Goal: Task Accomplishment & Management: Complete application form

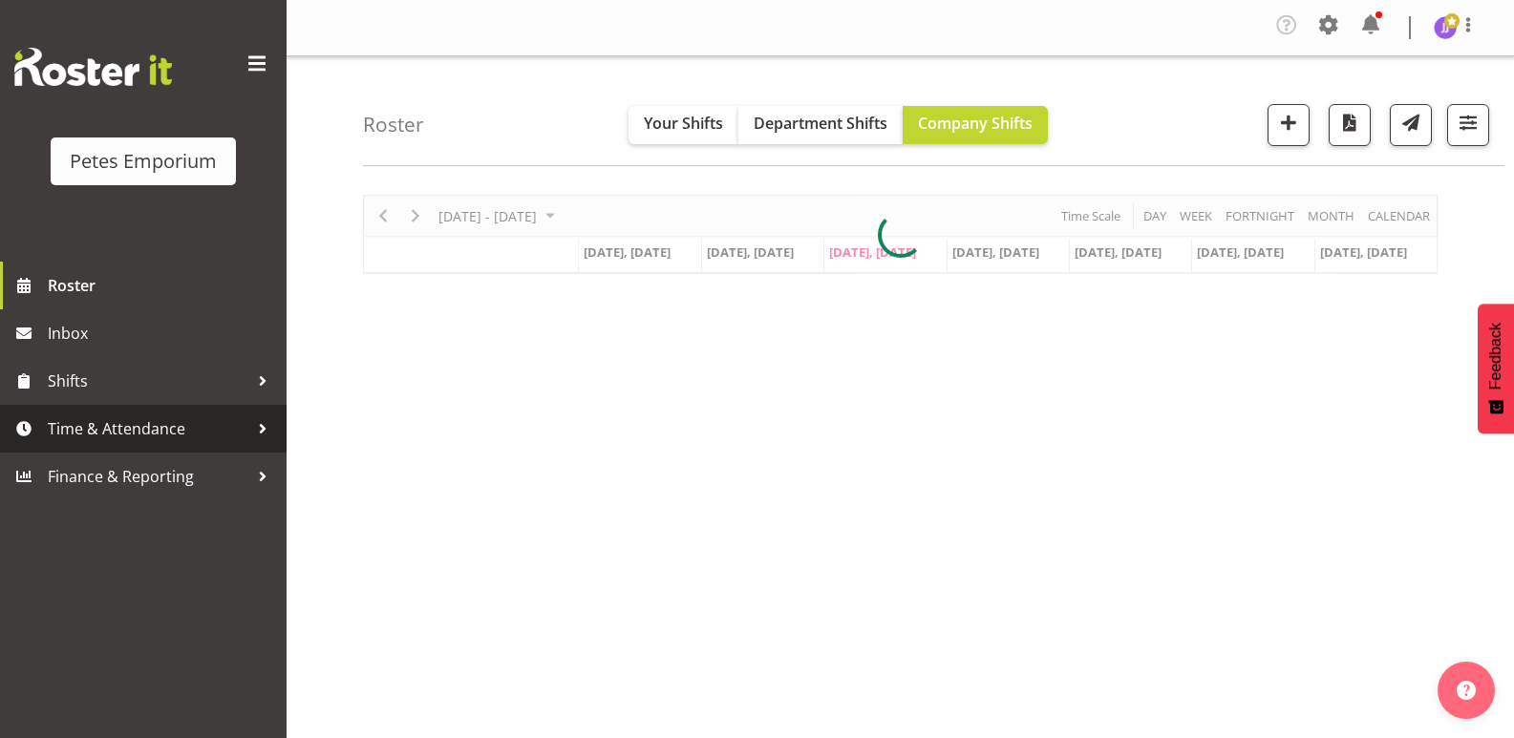
click at [148, 431] on span "Time & Attendance" at bounding box center [148, 429] width 201 height 29
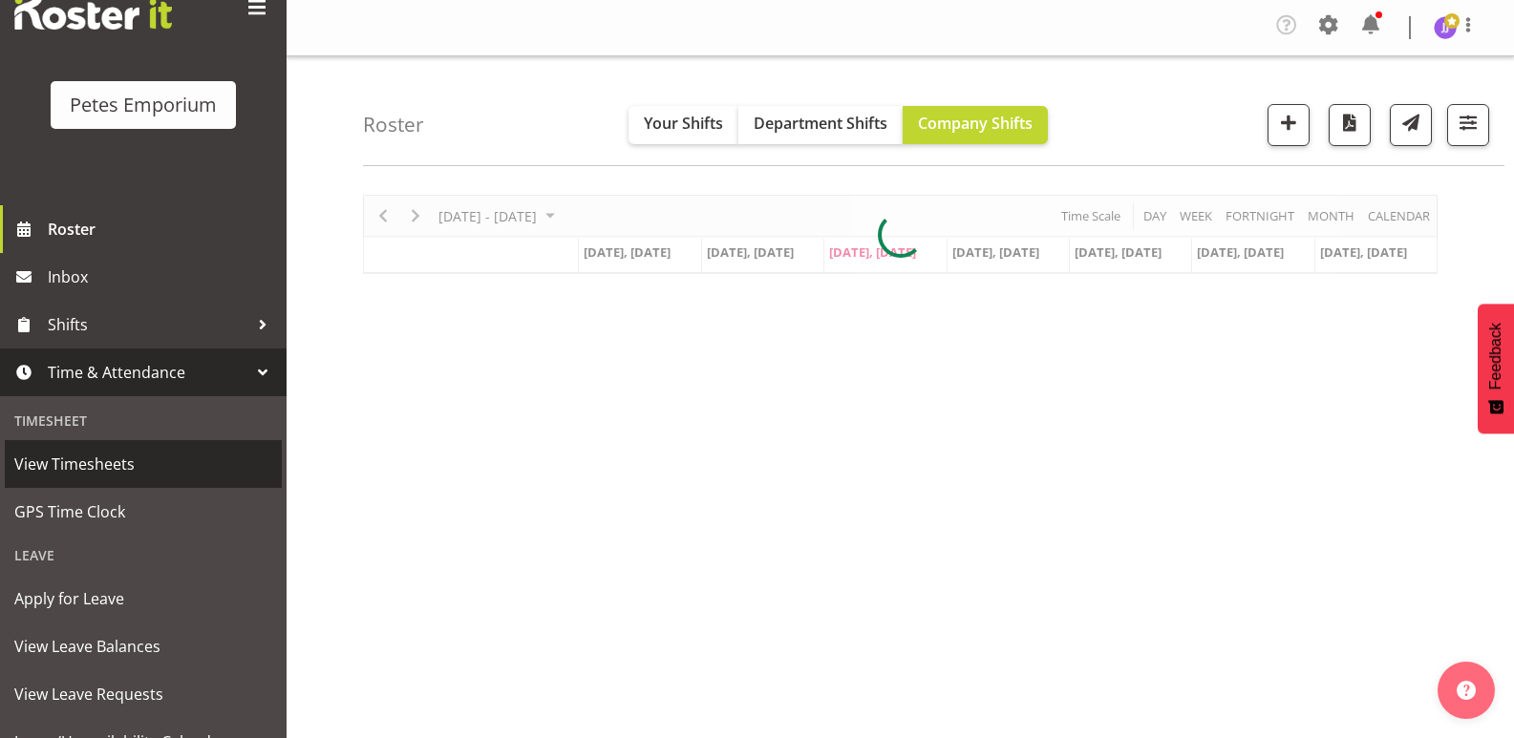
scroll to position [137, 0]
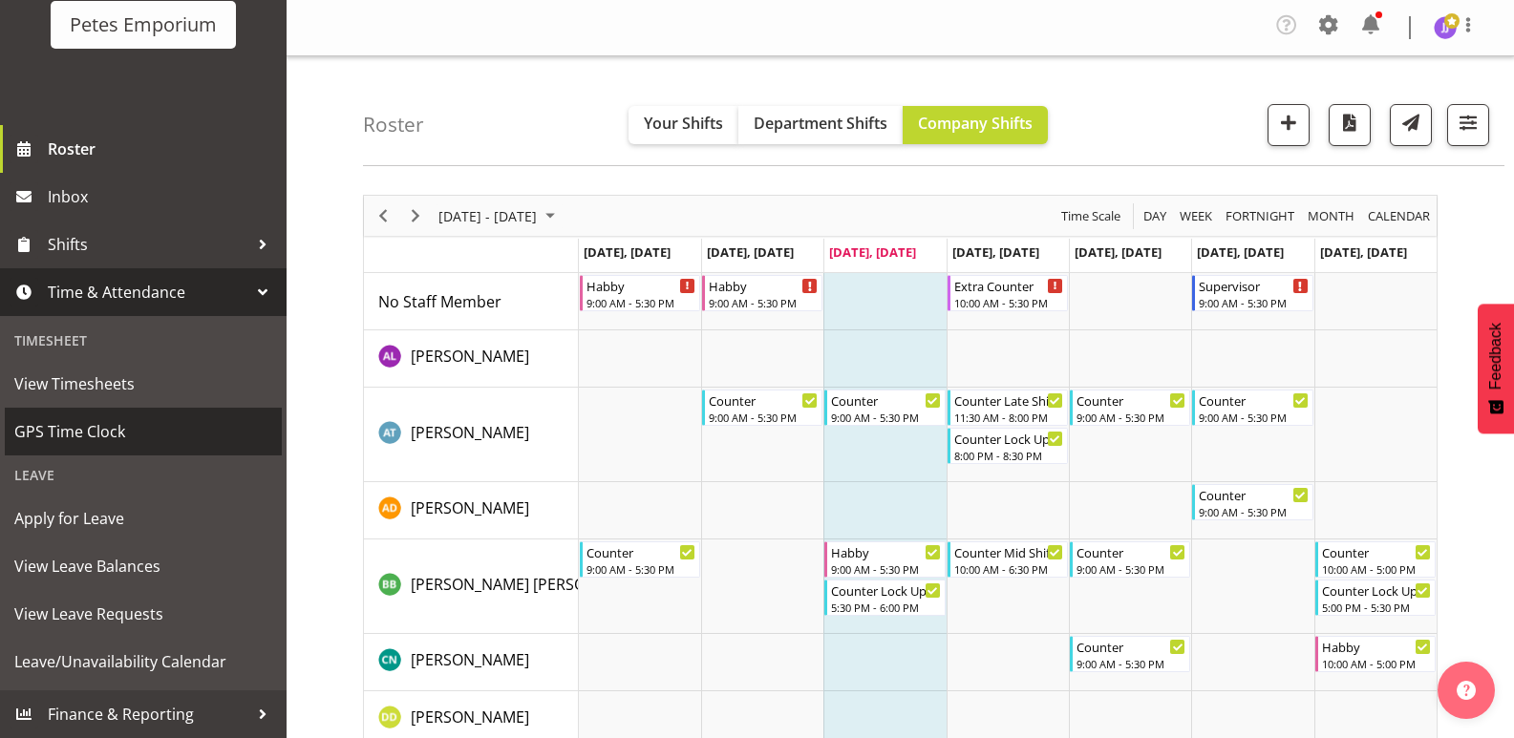
click at [111, 431] on span "GPS Time Clock" at bounding box center [143, 431] width 258 height 29
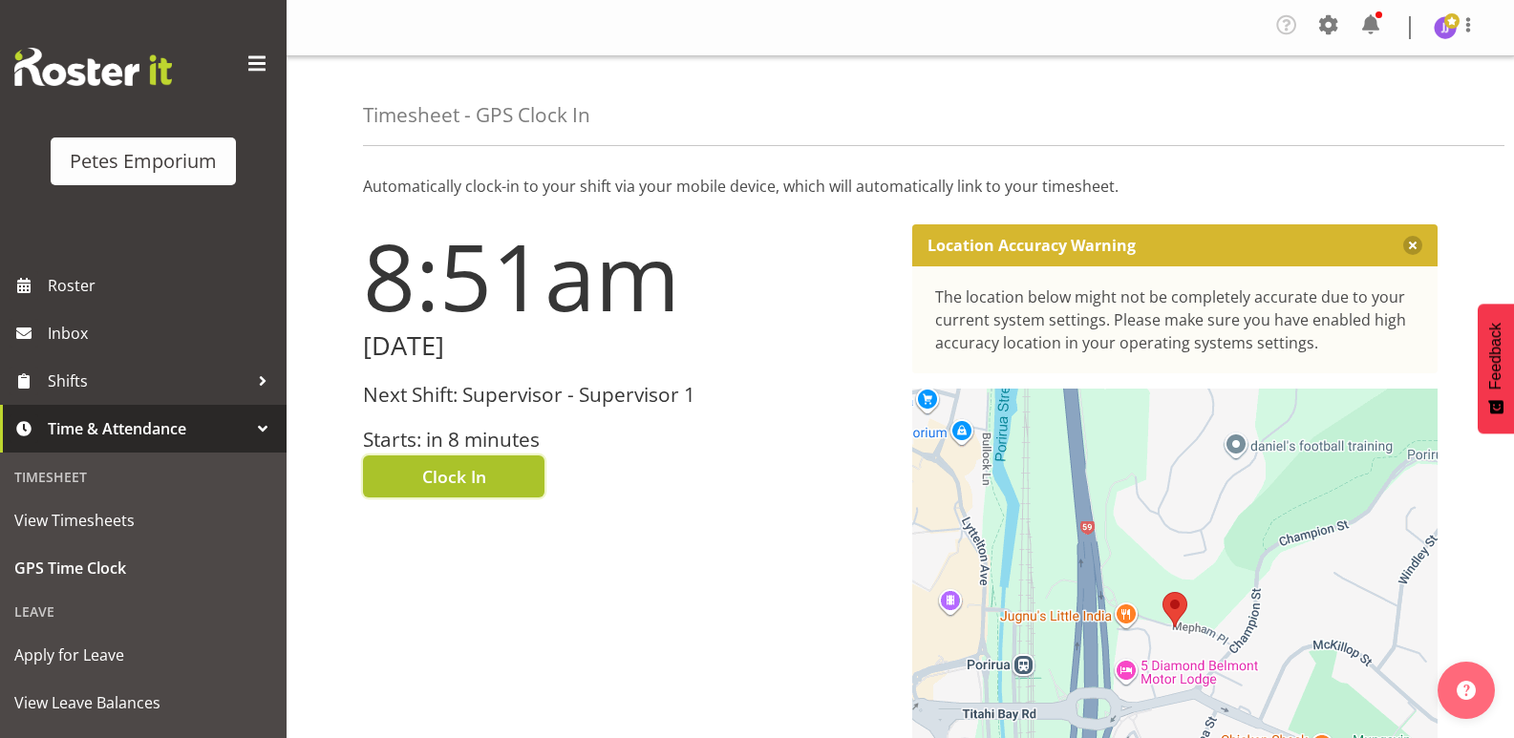
click at [427, 483] on span "Clock In" at bounding box center [454, 476] width 64 height 25
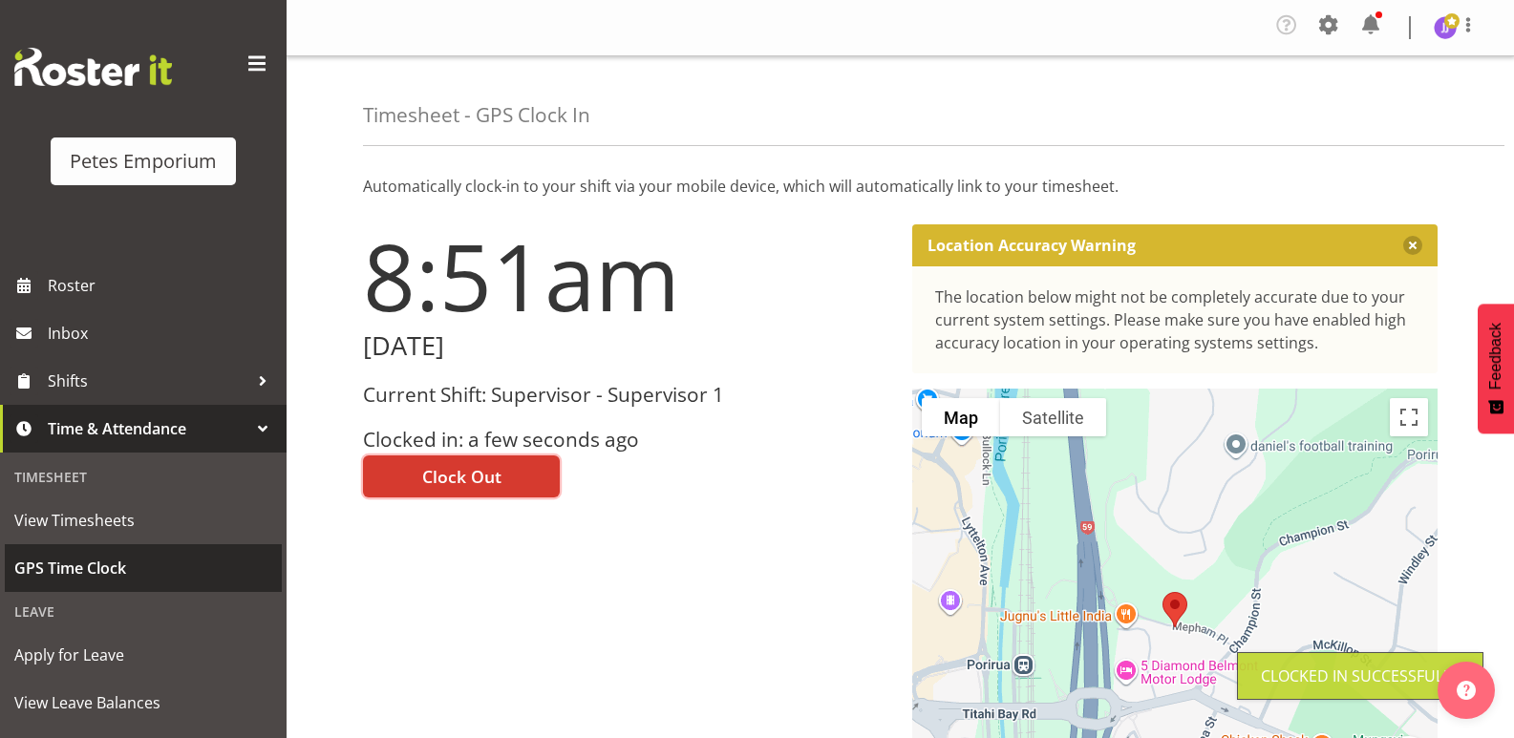
scroll to position [137, 0]
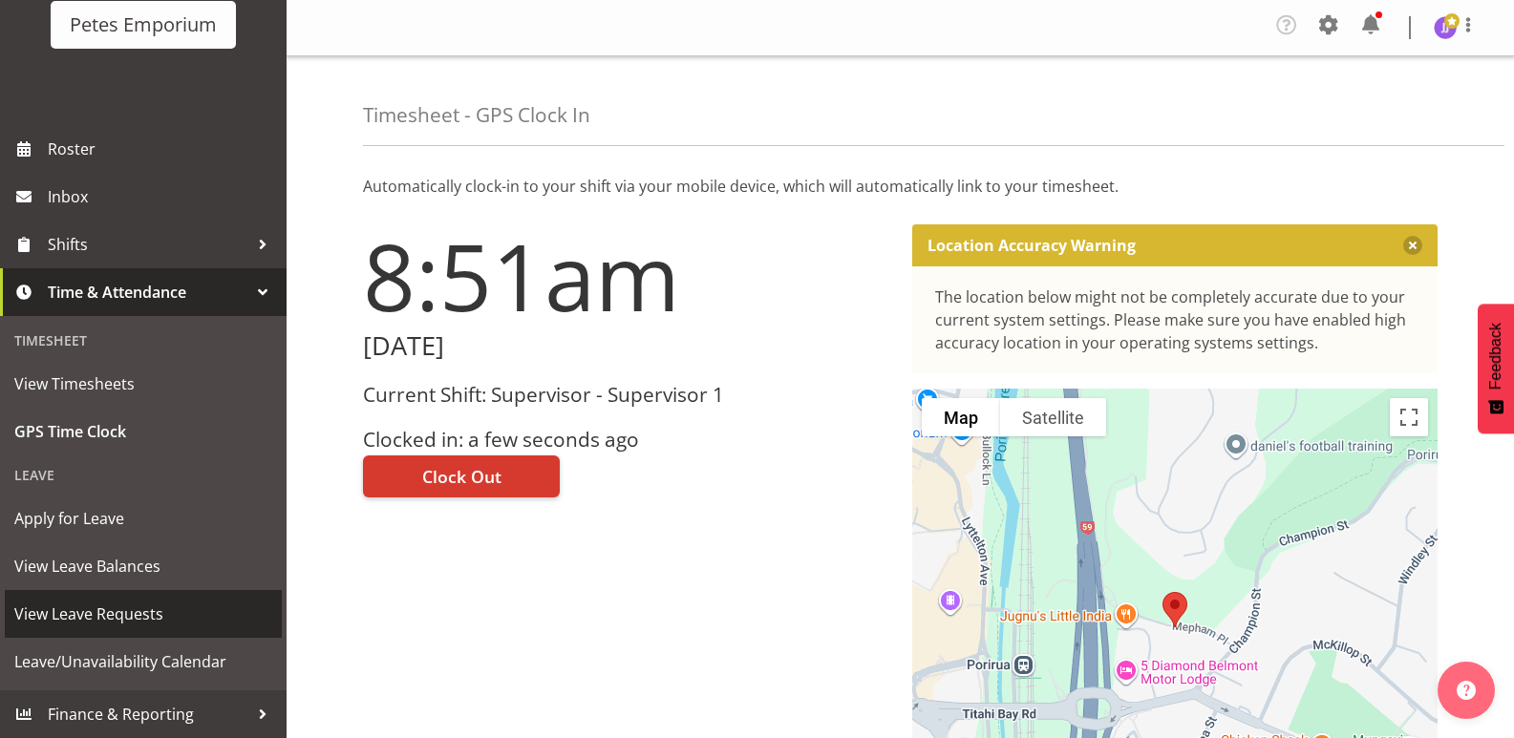
click at [133, 616] on span "View Leave Requests" at bounding box center [143, 614] width 258 height 29
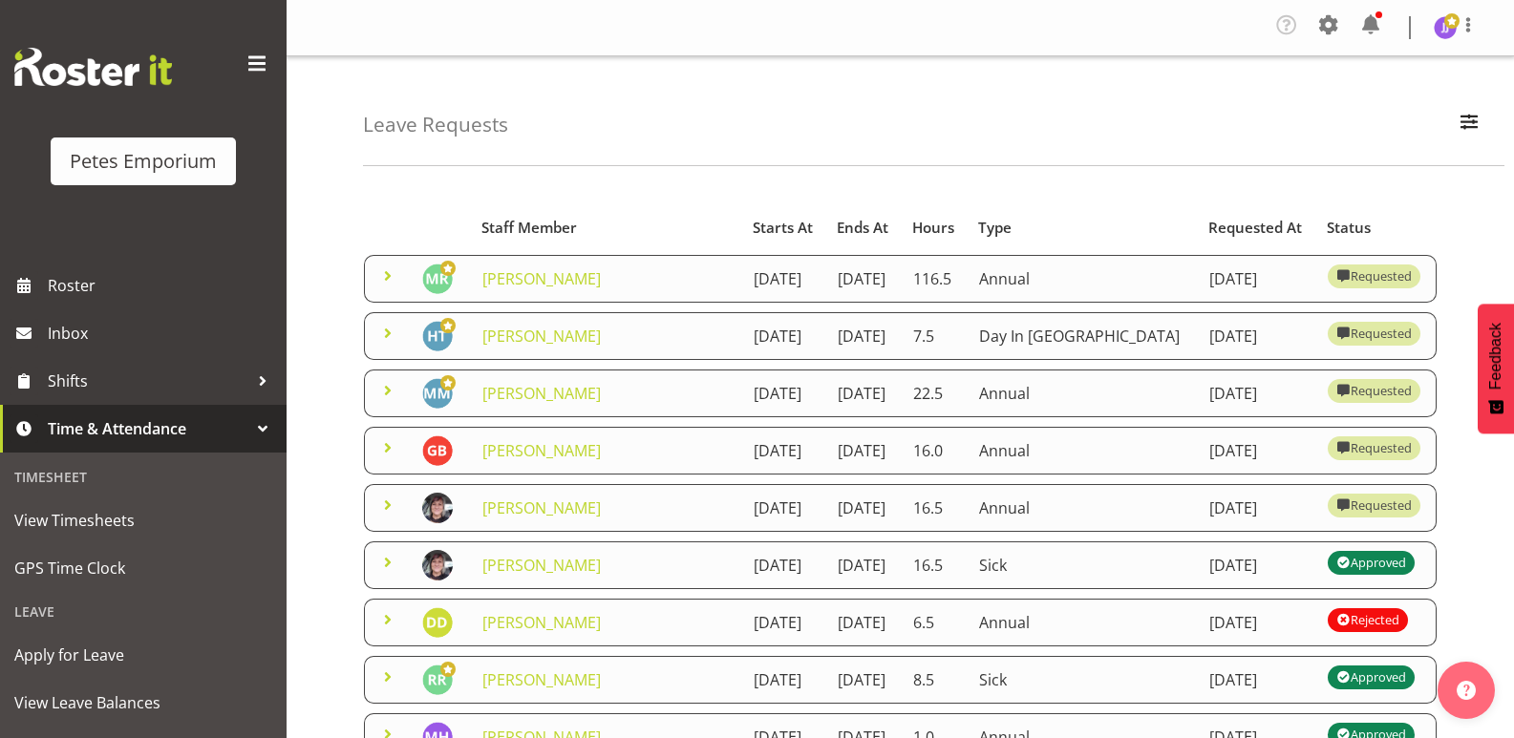
click at [387, 283] on span at bounding box center [387, 276] width 23 height 23
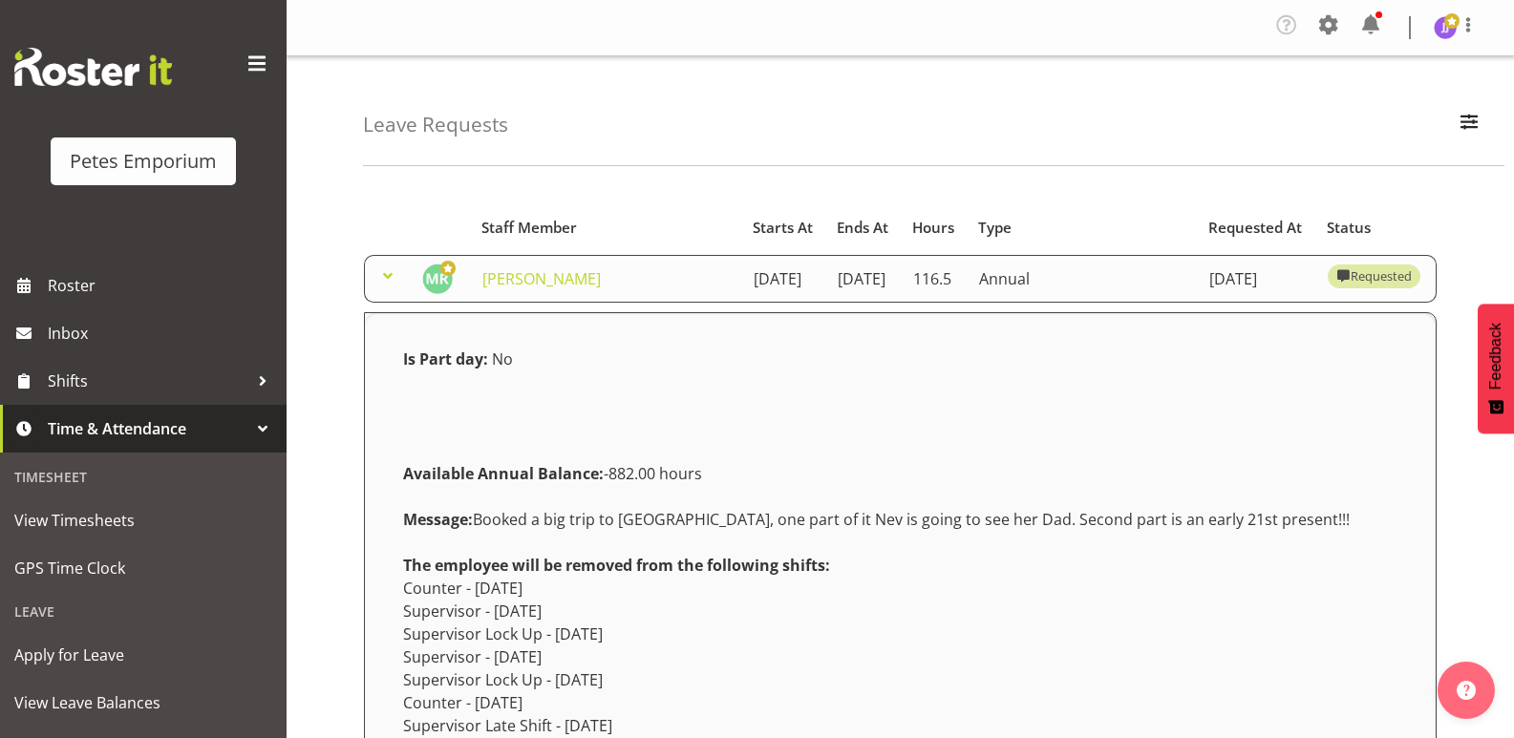
click at [387, 283] on span at bounding box center [387, 276] width 23 height 23
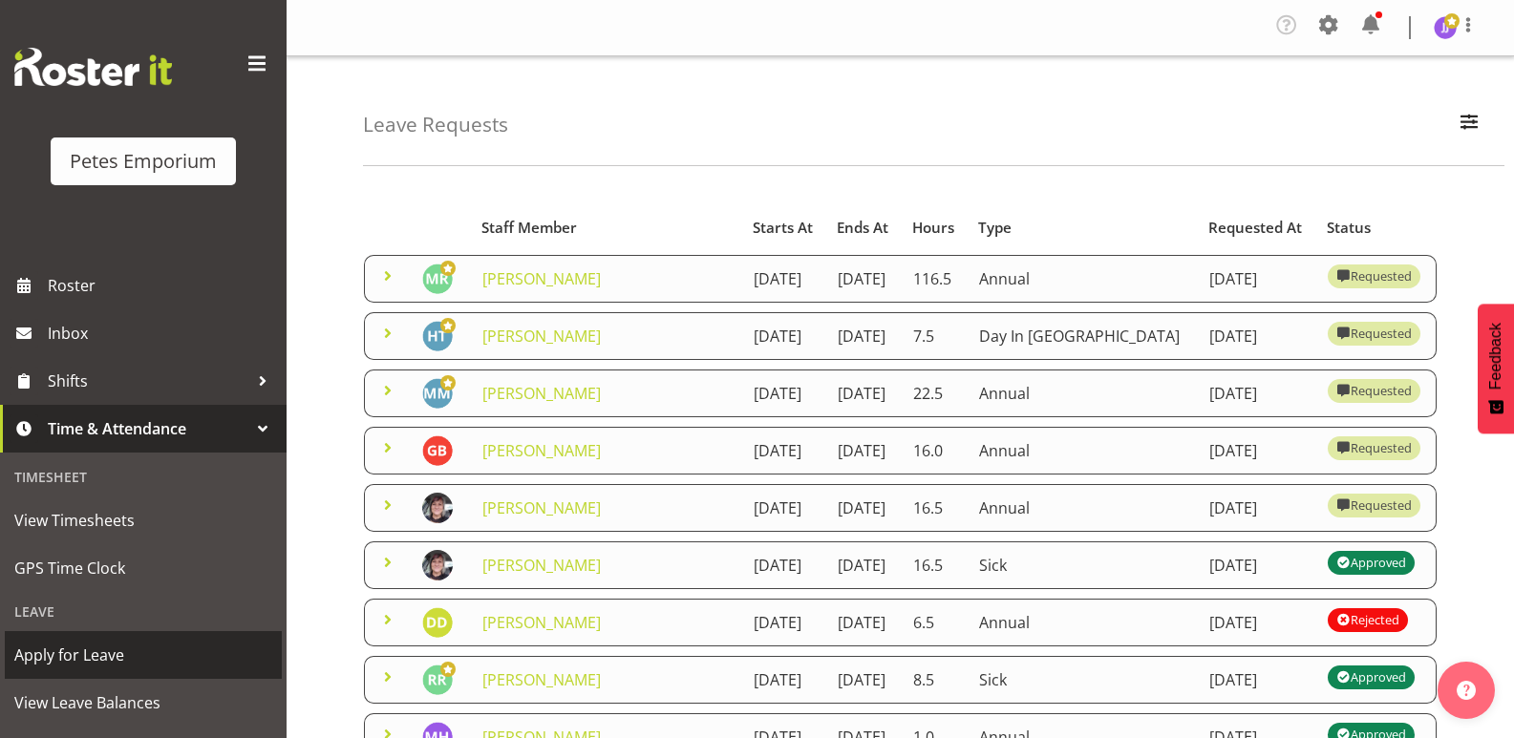
click at [93, 653] on span "Apply for Leave" at bounding box center [143, 655] width 258 height 29
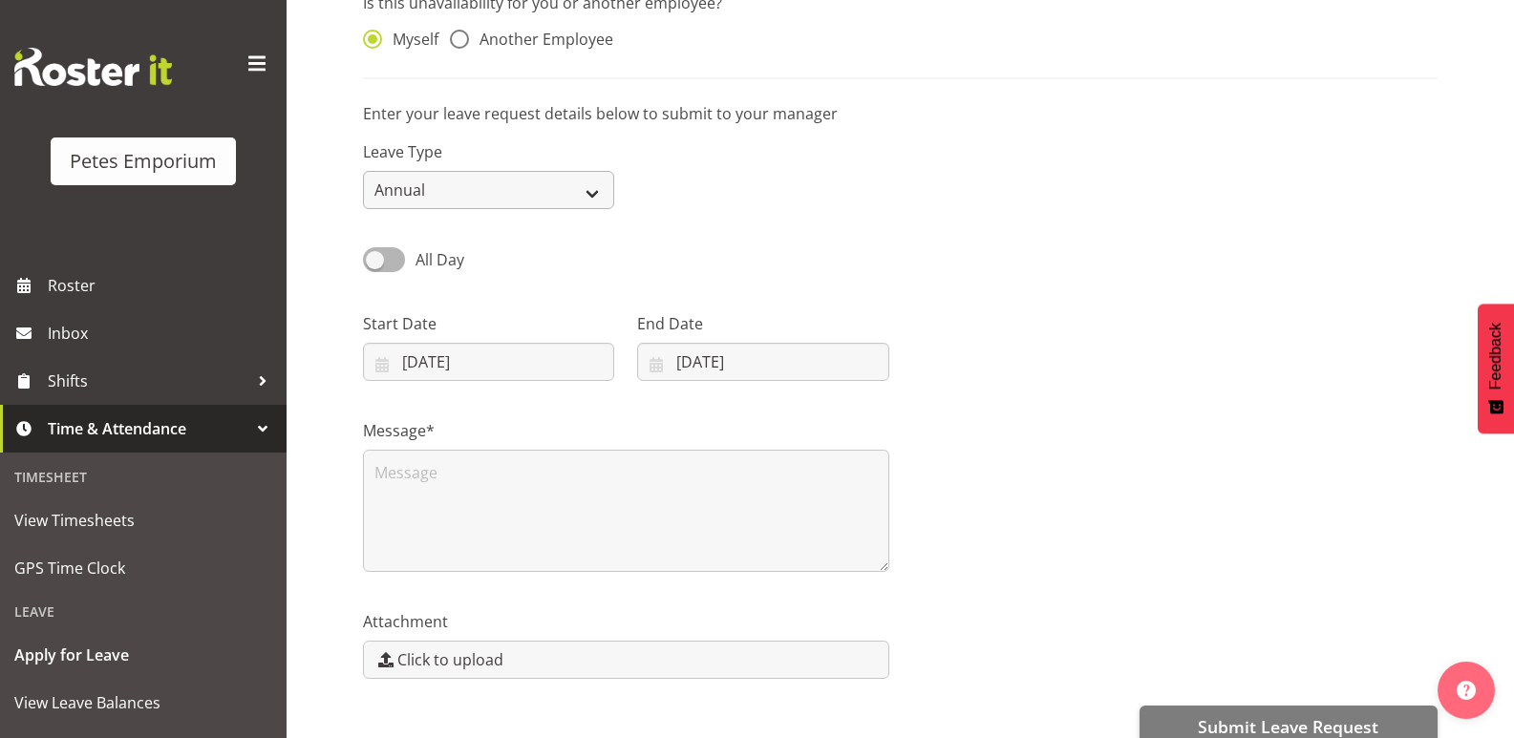
scroll to position [191, 0]
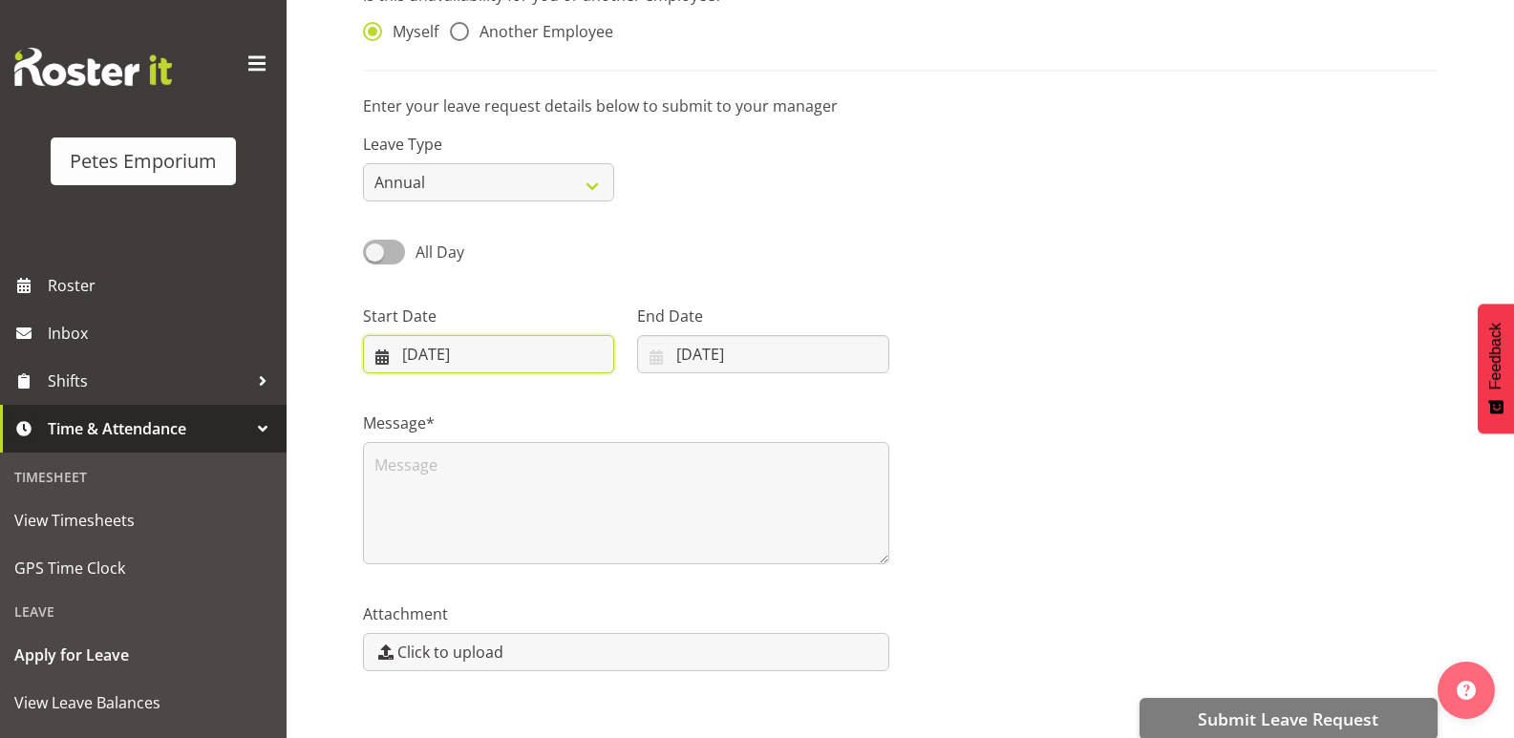
click at [431, 353] on input "[DATE]" at bounding box center [488, 354] width 251 height 38
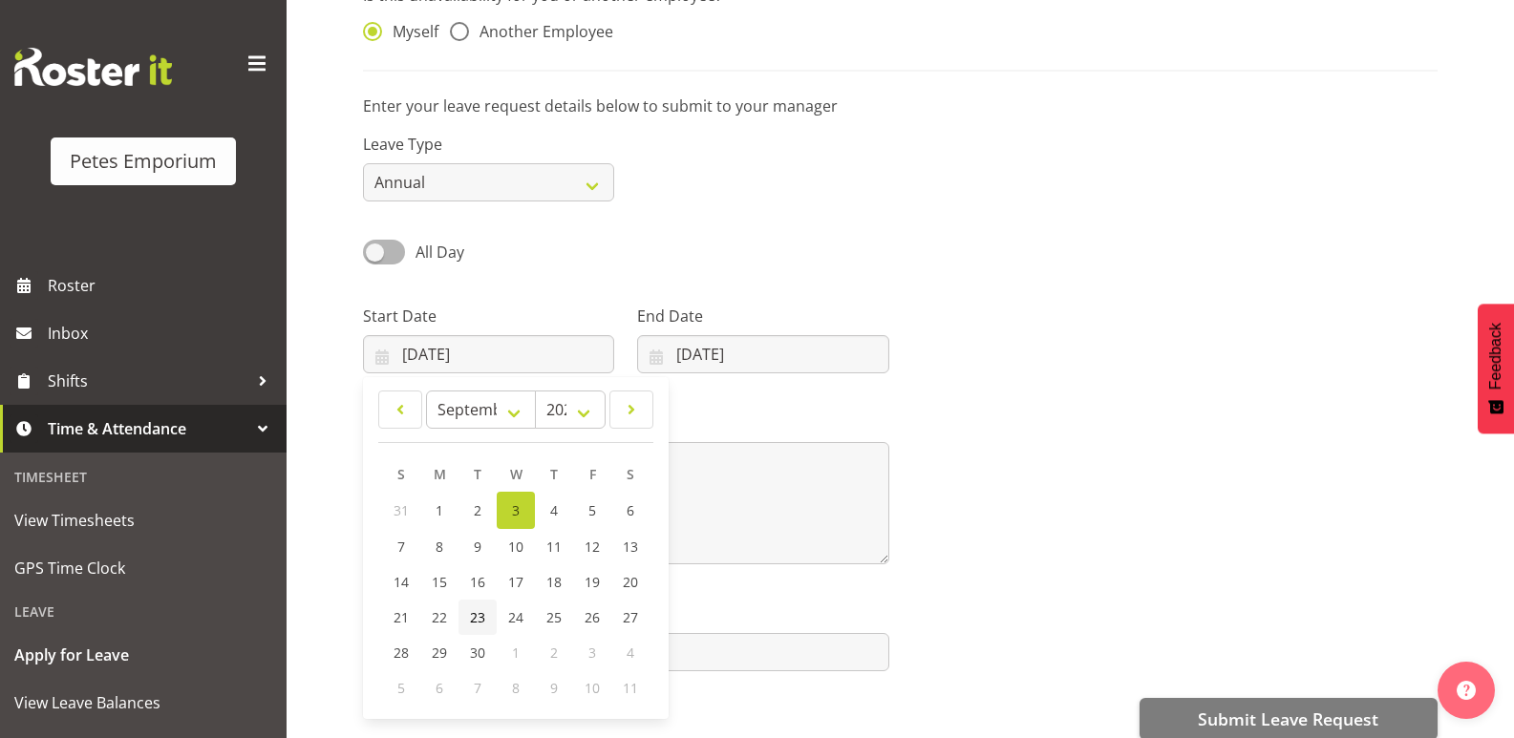
click at [477, 613] on span "23" at bounding box center [477, 618] width 15 height 18
type input "[DATE]"
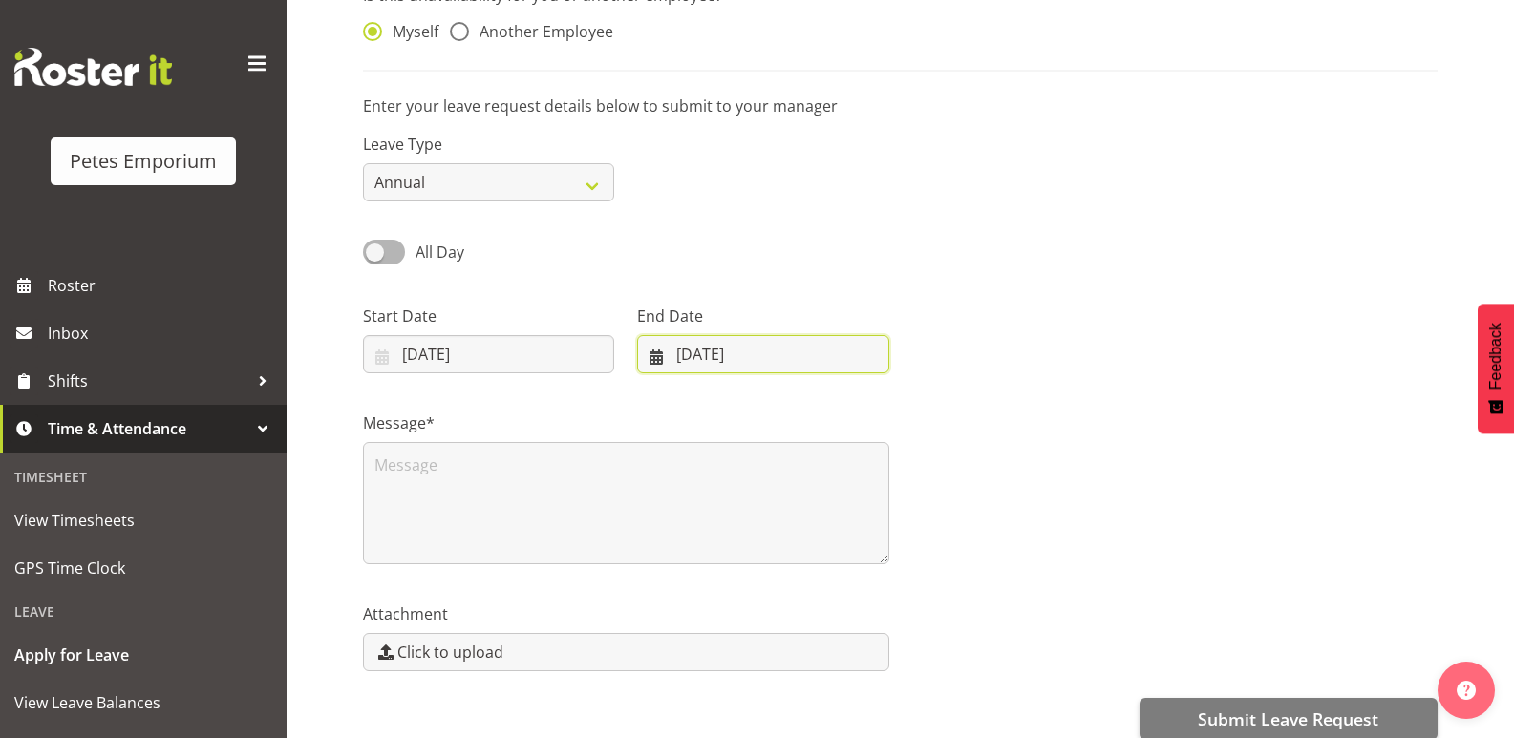
click at [705, 356] on input "03/09/2025" at bounding box center [762, 354] width 251 height 38
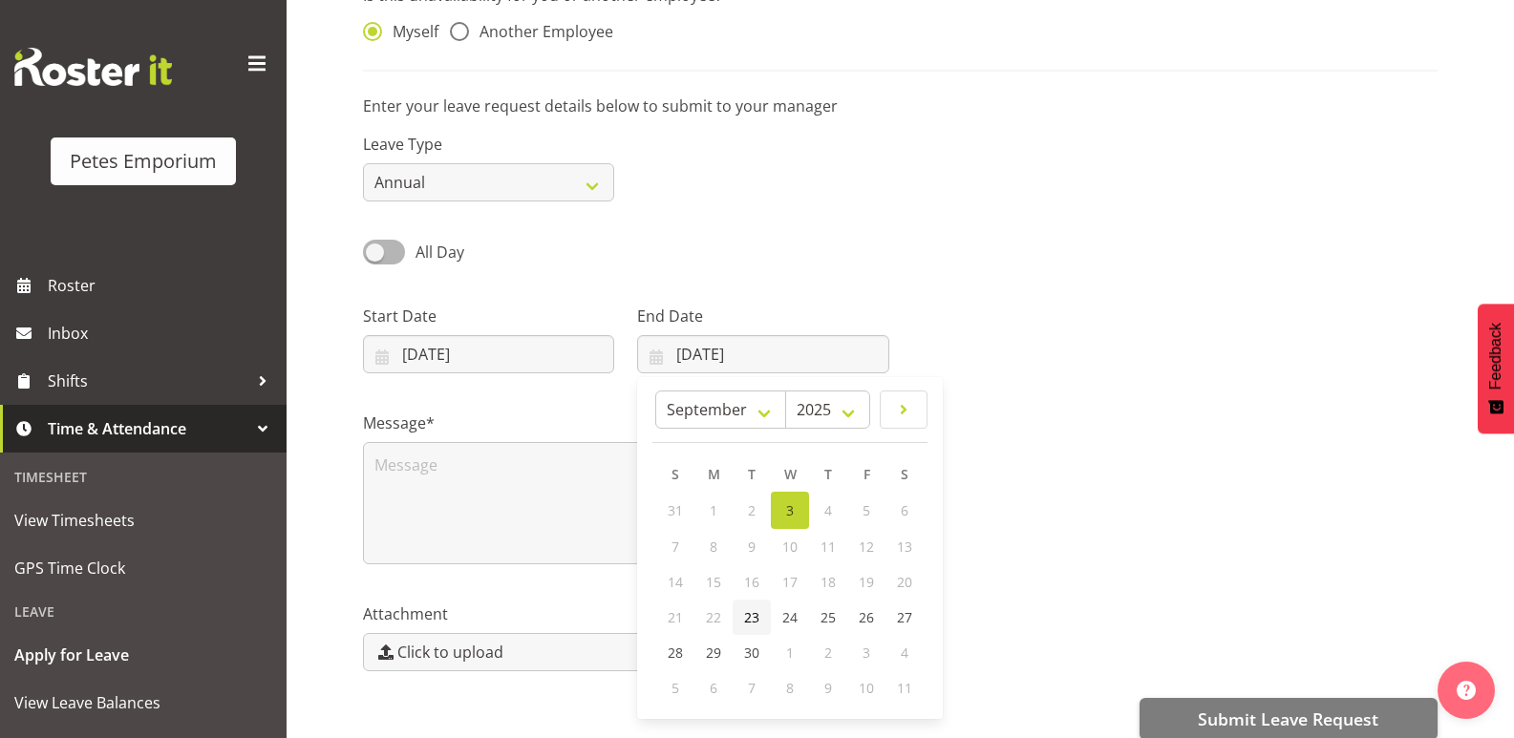
click at [755, 613] on span "23" at bounding box center [751, 618] width 15 height 18
type input "23/09/2025"
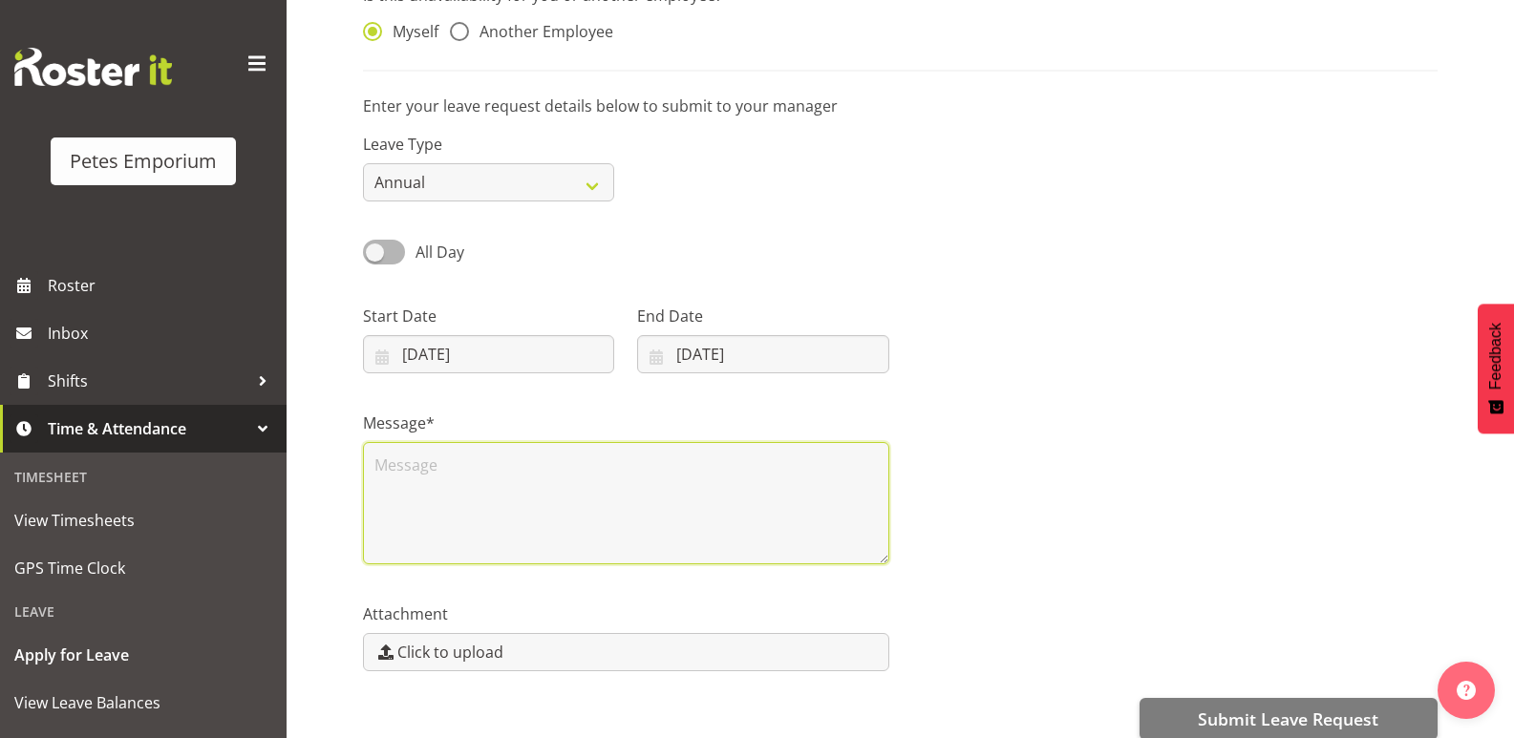
click at [383, 469] on textarea at bounding box center [626, 503] width 526 height 122
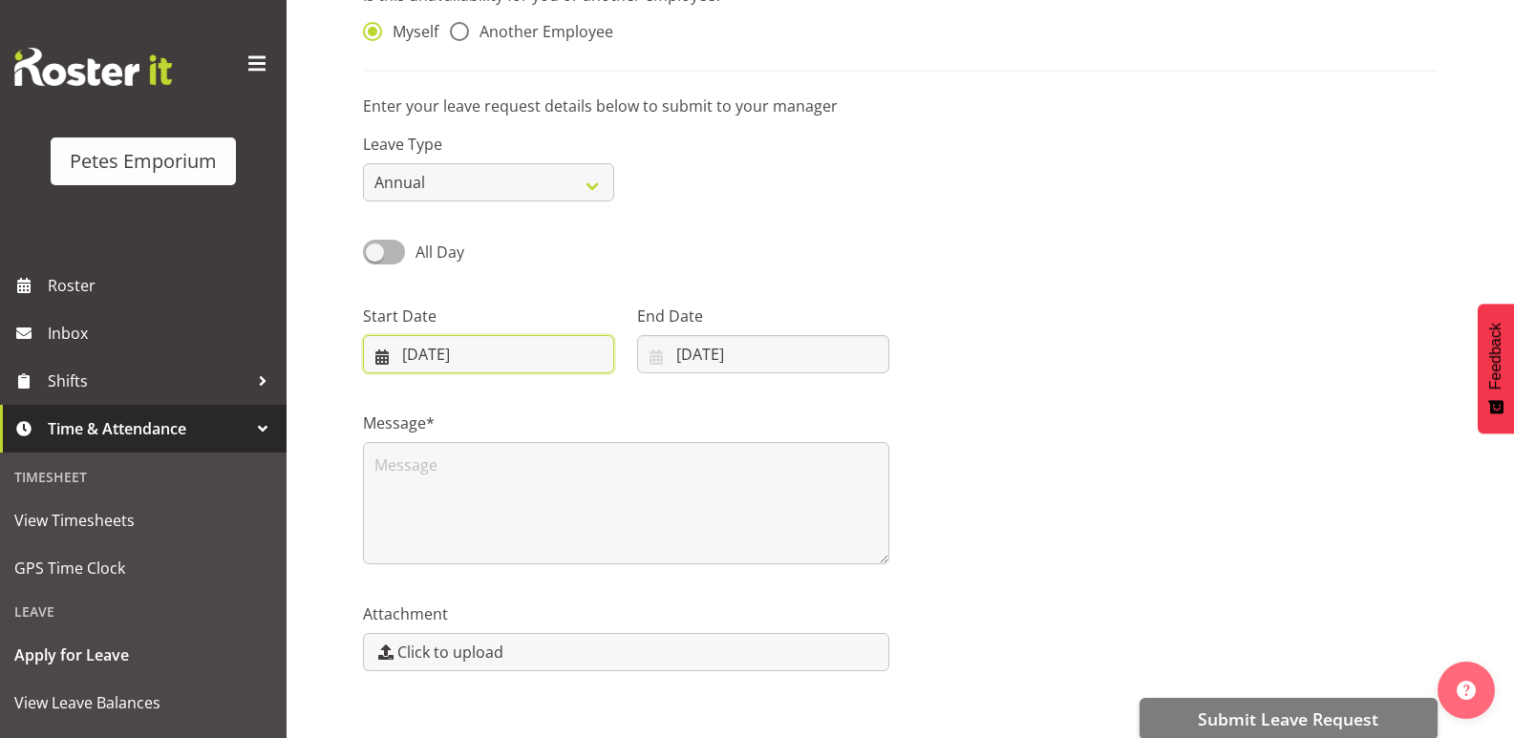
click at [434, 356] on input "23/09/2025" at bounding box center [488, 354] width 251 height 38
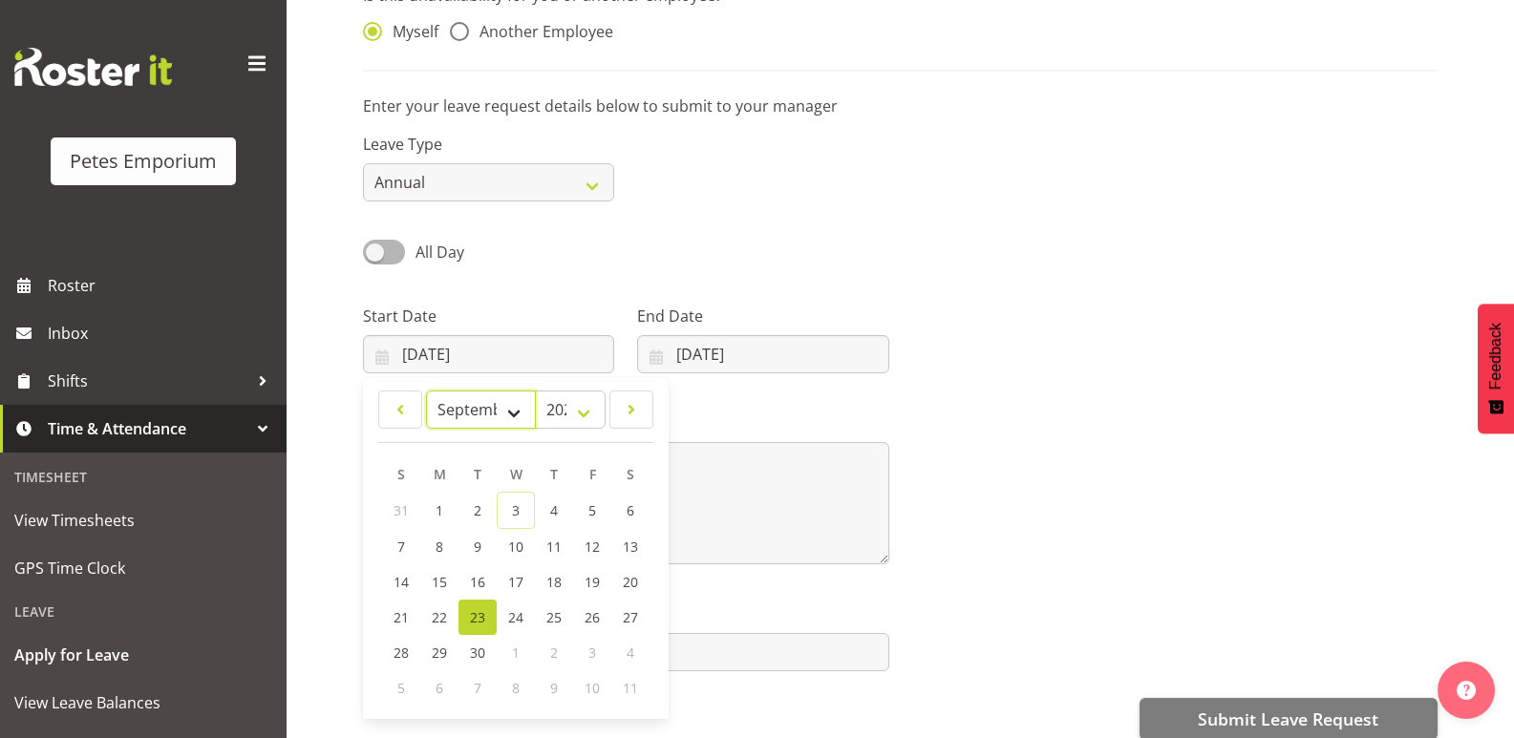
click at [518, 412] on select "January February March April May June July August September October November De…" at bounding box center [481, 410] width 110 height 38
select select "11"
click at [426, 391] on select "January February March April May June July August September October November De…" at bounding box center [481, 410] width 110 height 38
click at [436, 615] on span "22" at bounding box center [439, 616] width 15 height 18
type input "22/12/2025"
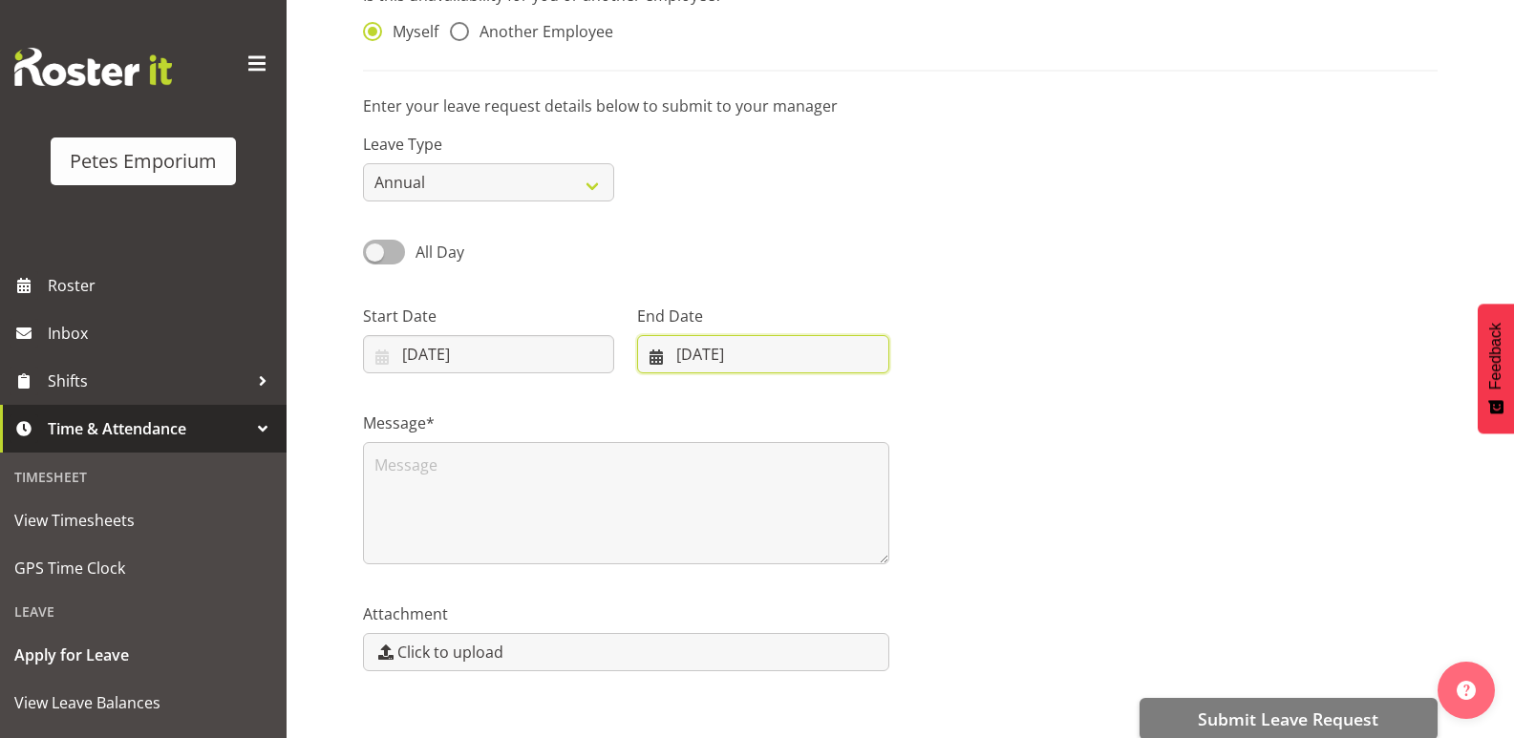
click at [710, 353] on input "23/09/2025" at bounding box center [762, 354] width 251 height 38
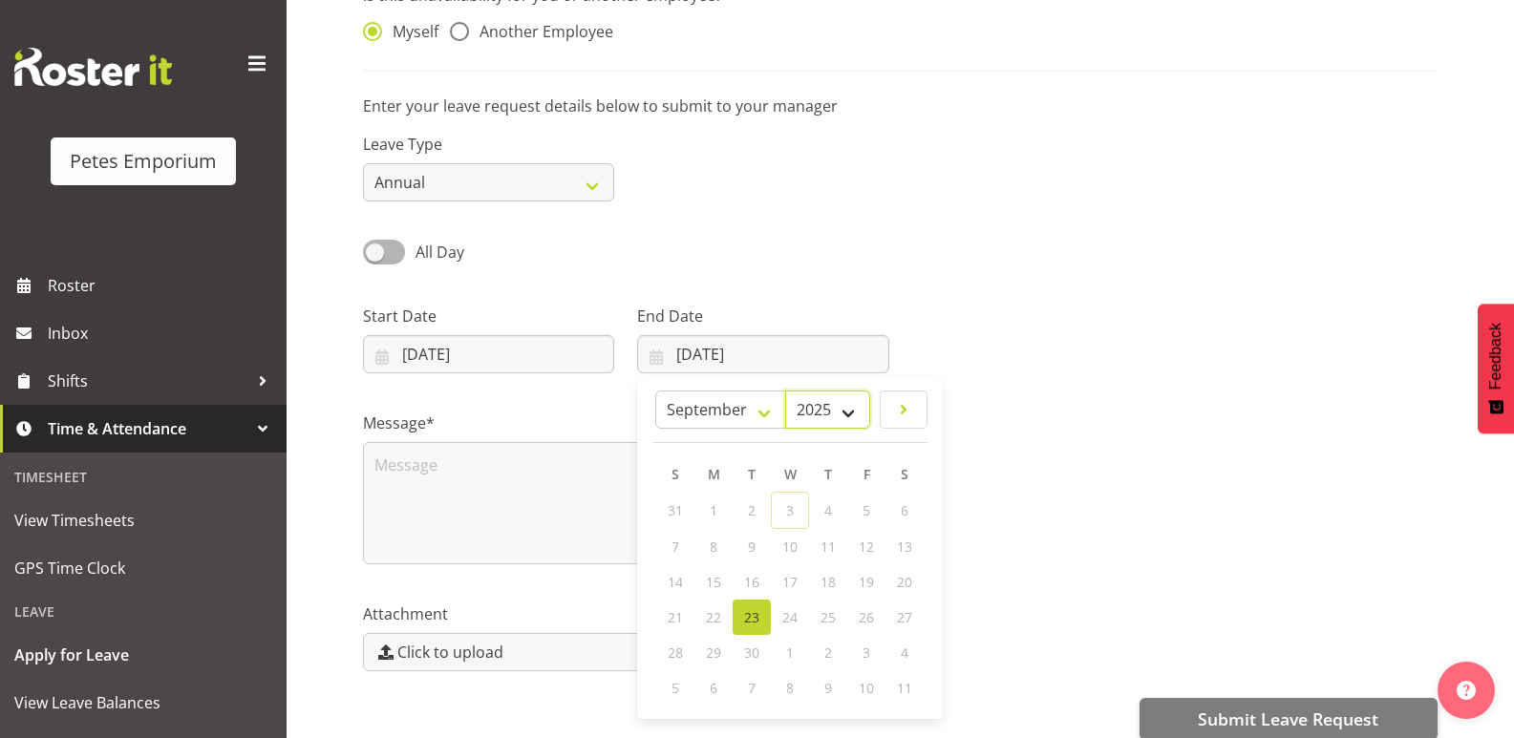
click at [849, 413] on select "2035 2034 2033 2032 2031 2030 2029 2028 2027 2026 2025" at bounding box center [827, 410] width 85 height 38
select select "2026"
click at [807, 391] on select "2035 2034 2033 2032 2031 2030 2029 2028 2027 2026 2025" at bounding box center [827, 410] width 85 height 38
click at [793, 408] on select "January February March April May June July August September October November De…" at bounding box center [755, 410] width 110 height 38
click at [700, 391] on select "January February March April May June July August September October November De…" at bounding box center [755, 410] width 110 height 38
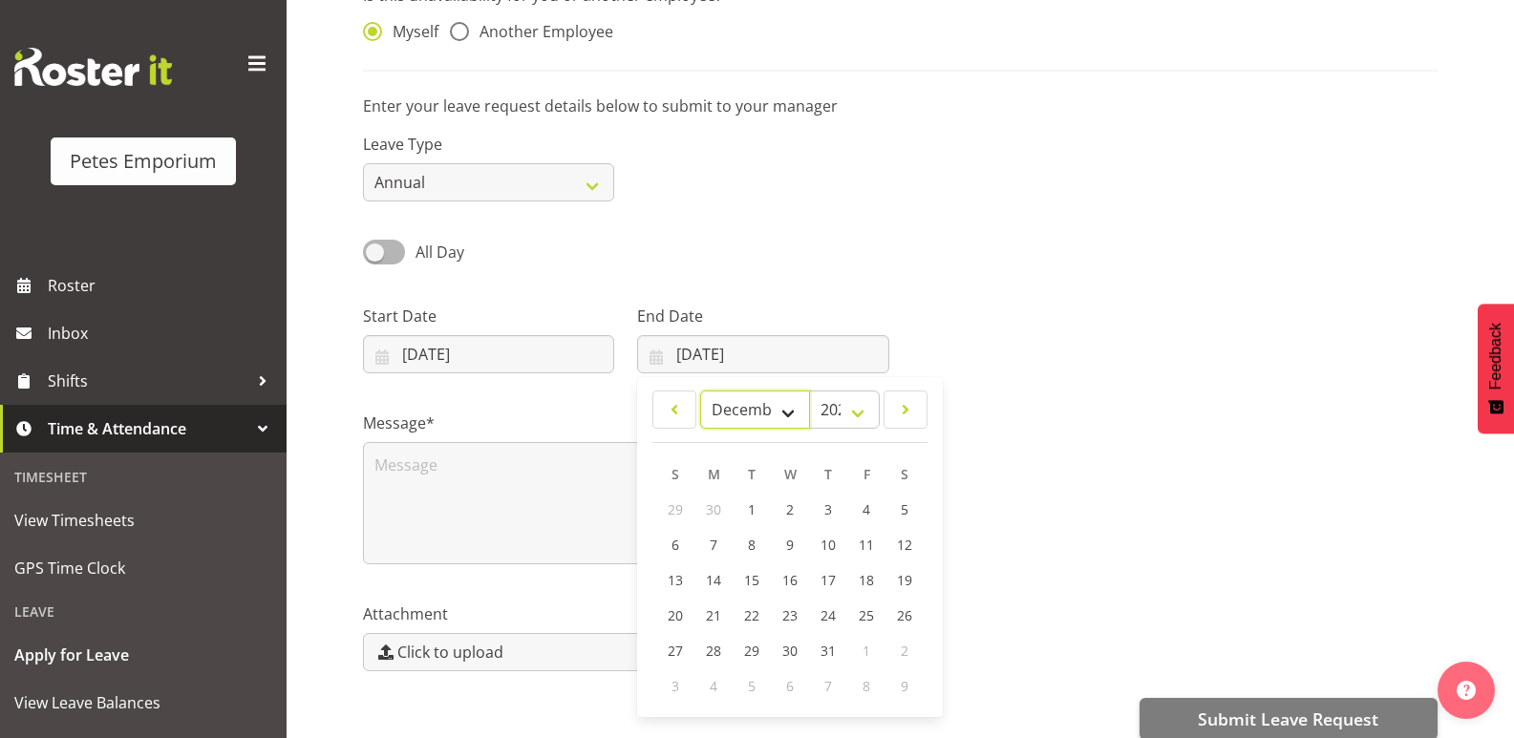
click at [785, 415] on select "January February March April May June July August September October November De…" at bounding box center [755, 410] width 110 height 38
select select "0"
click at [700, 391] on select "January February March April May June July August September October November De…" at bounding box center [755, 410] width 110 height 38
click at [675, 544] on span "4" at bounding box center [676, 545] width 8 height 18
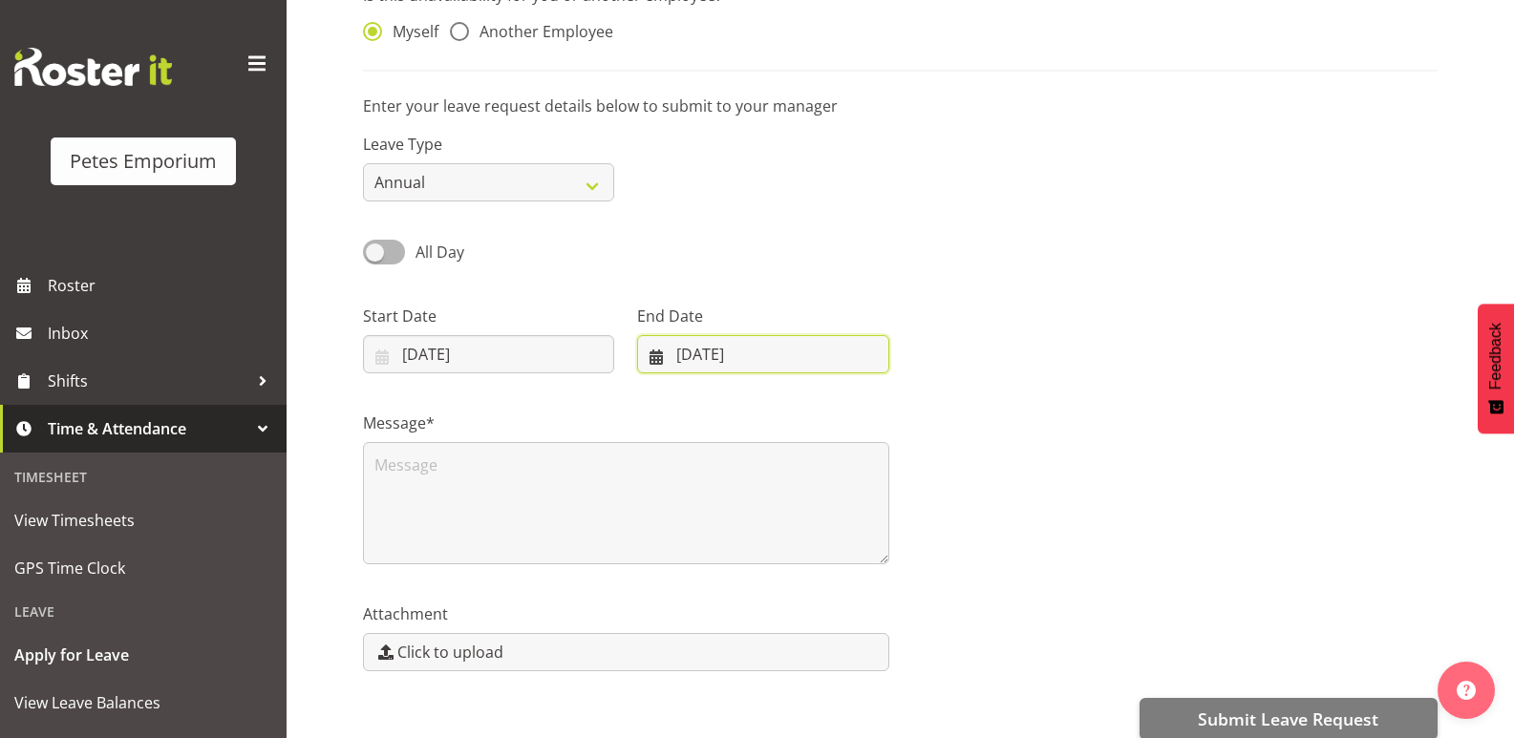
click at [703, 352] on input "04/01/2026" at bounding box center [762, 354] width 251 height 38
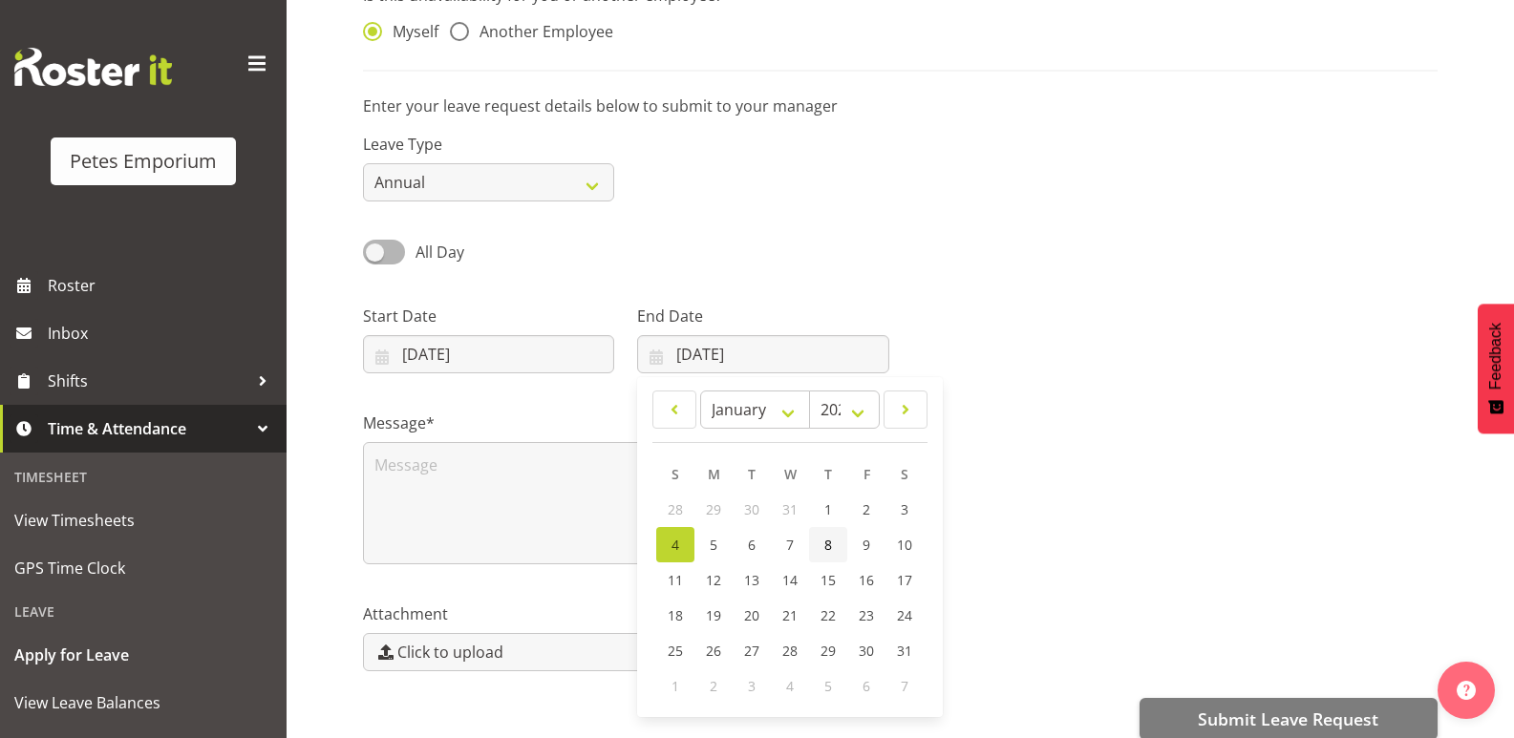
click at [827, 547] on span "8" at bounding box center [828, 545] width 8 height 18
type input "08/01/2026"
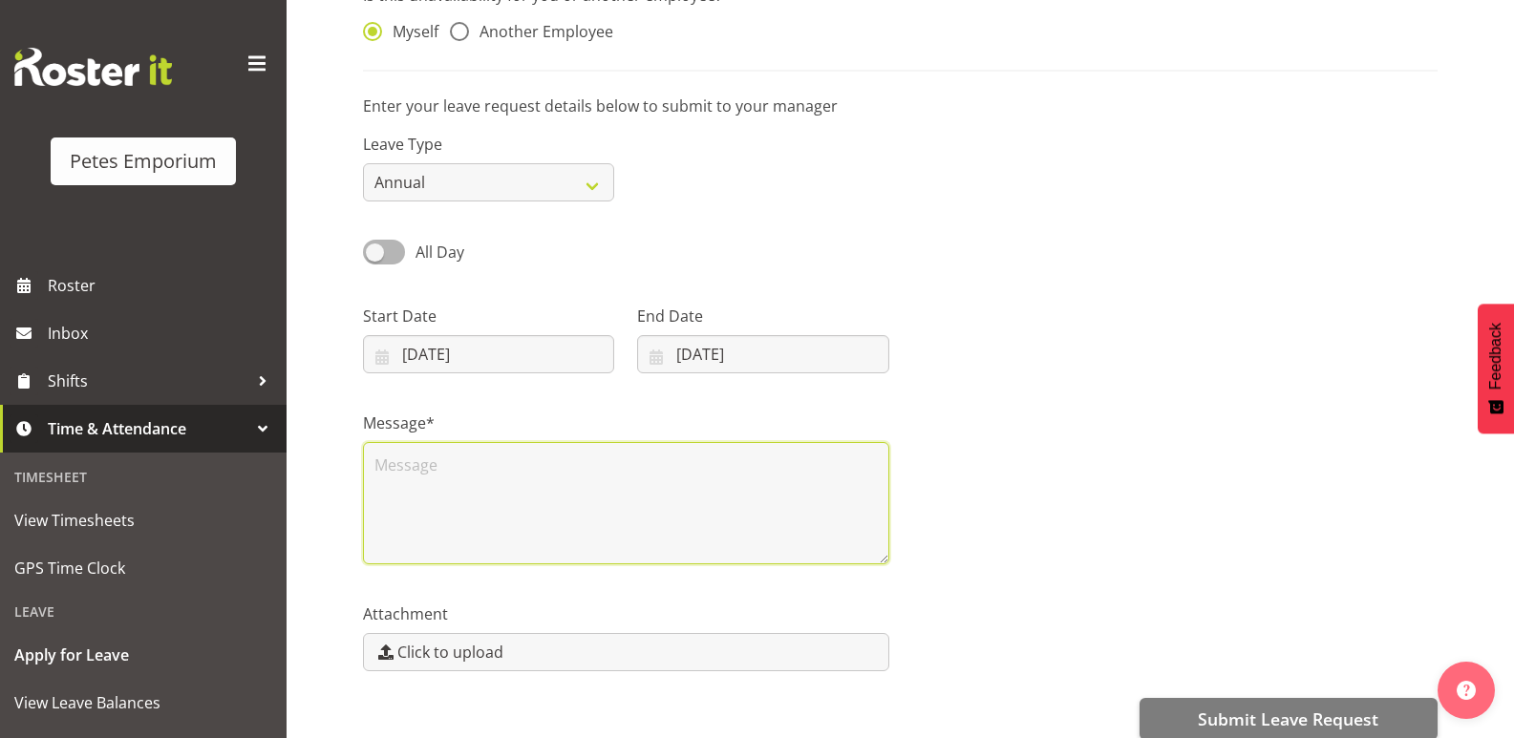
click at [415, 480] on textarea at bounding box center [626, 503] width 526 height 122
type textarea "c"
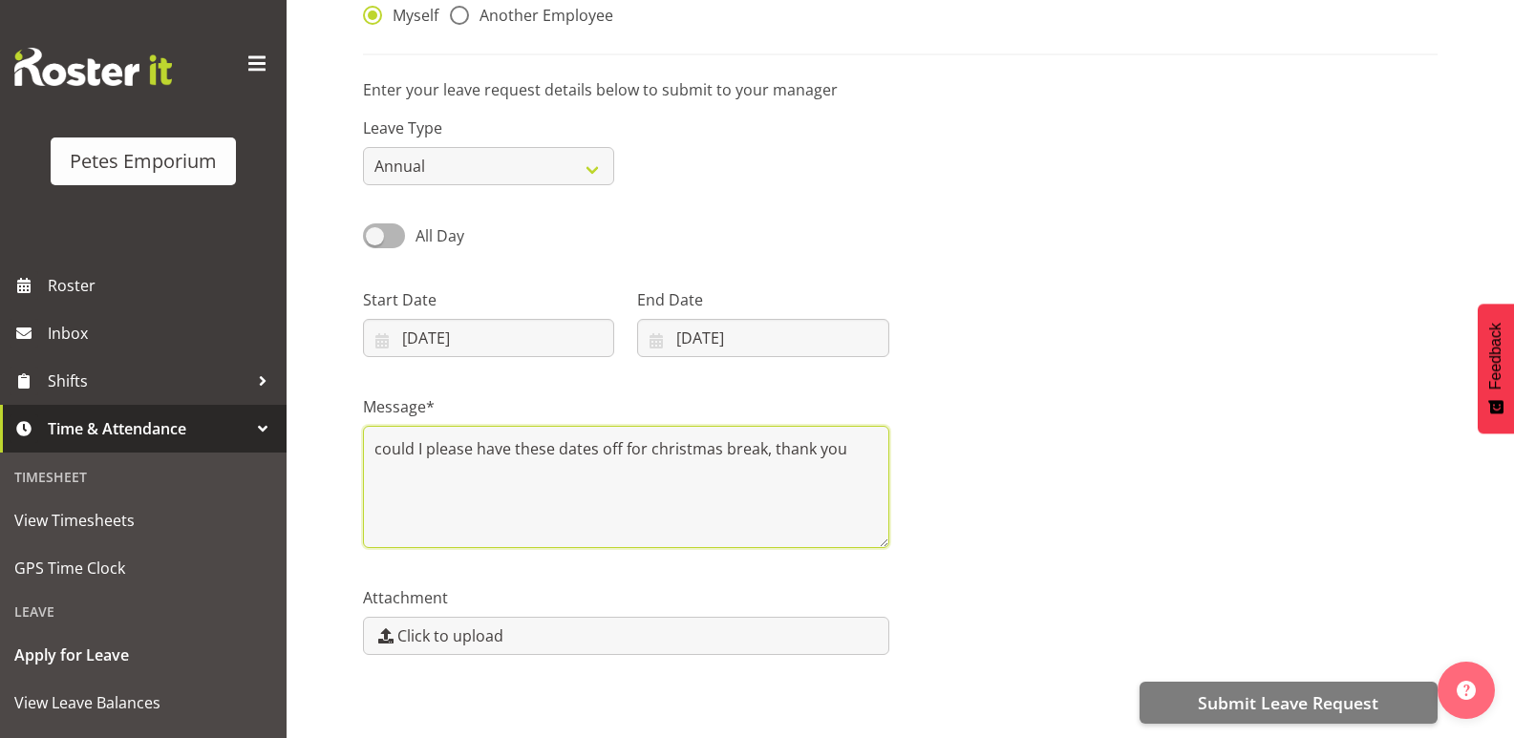
scroll to position [222, 0]
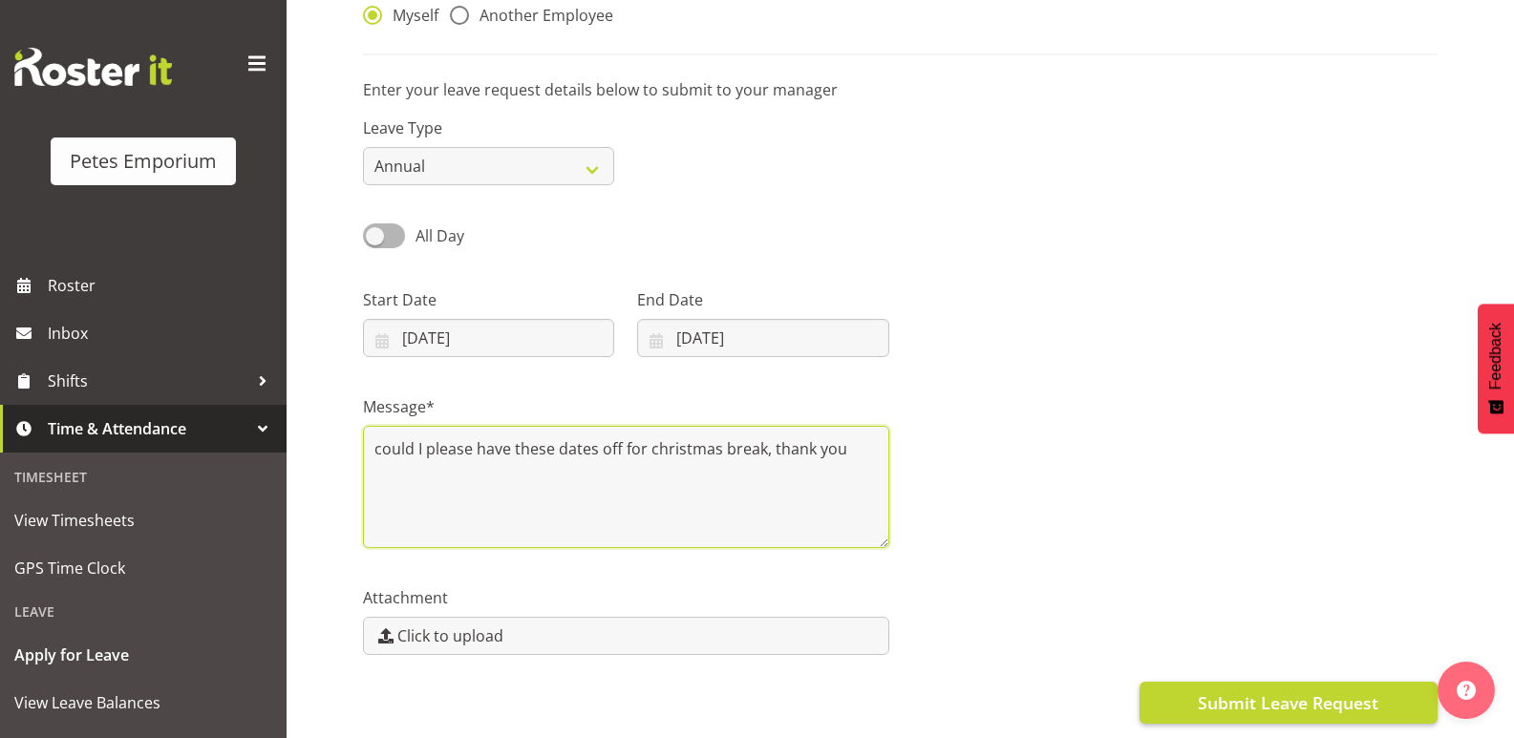
type textarea "could I please have these dates off for christmas break, thank you"
click at [1177, 690] on button "Submit Leave Request" at bounding box center [1289, 703] width 298 height 42
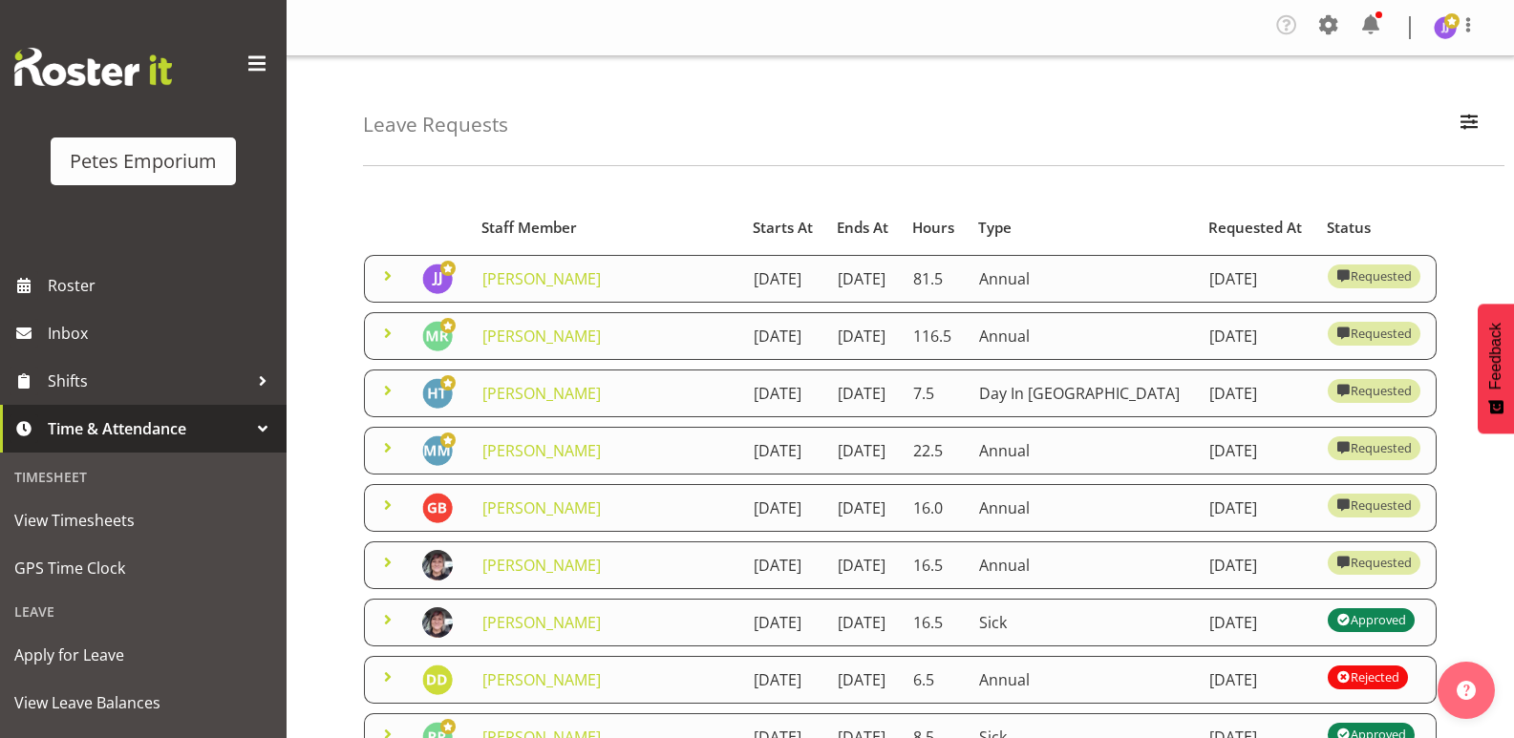
click at [1279, 133] on div "Leave Requests Search Search for a particular employee Status All Approved Requ…" at bounding box center [934, 111] width 1142 height 110
click at [1468, 33] on span at bounding box center [1468, 24] width 23 height 23
click at [1392, 116] on link "Log Out" at bounding box center [1387, 105] width 183 height 34
